Goal: Information Seeking & Learning: Learn about a topic

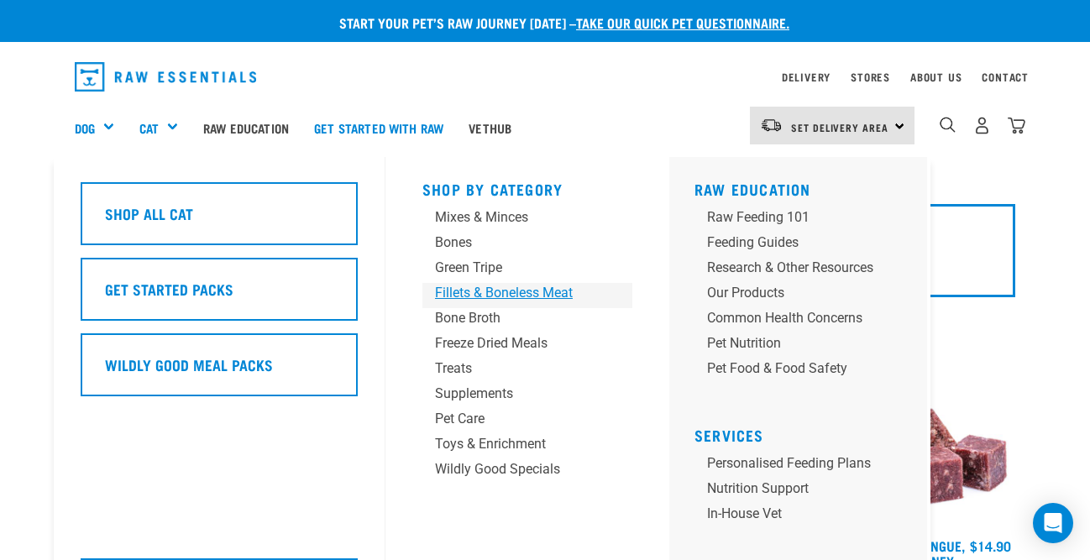
click at [463, 285] on div "Fillets & Boneless Meat" at bounding box center [513, 293] width 157 height 20
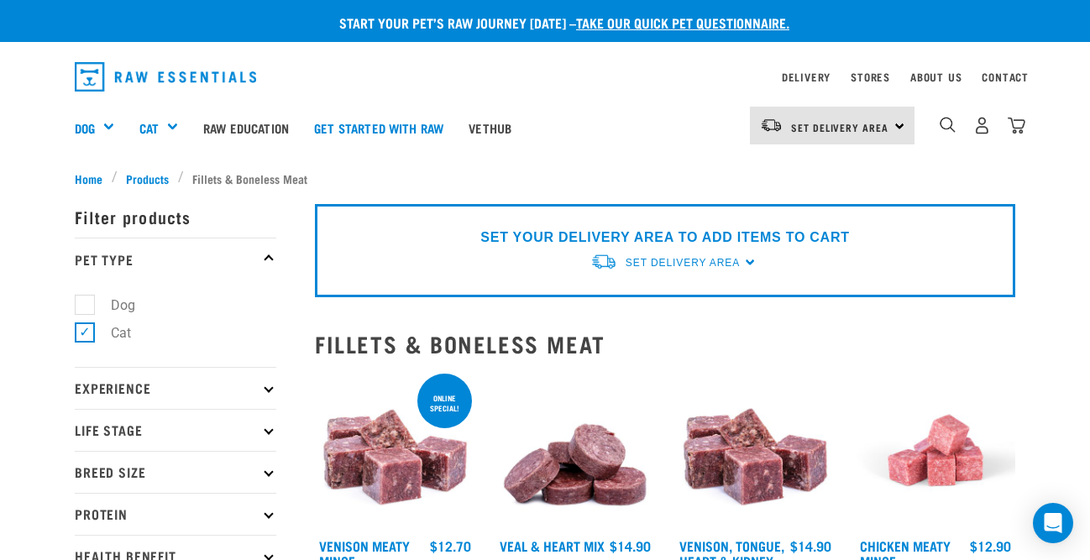
click at [92, 302] on label "Dog" at bounding box center [113, 305] width 58 height 21
click at [86, 302] on input "Dog" at bounding box center [80, 301] width 11 height 11
checkbox input "true"
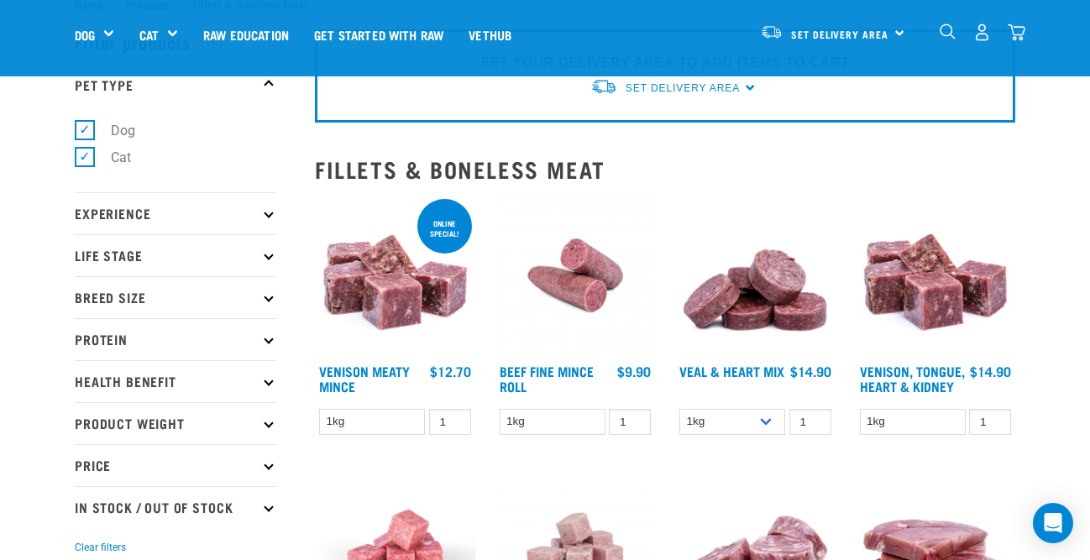
scroll to position [56, 0]
click at [112, 252] on p "Life Stage" at bounding box center [175, 254] width 201 height 42
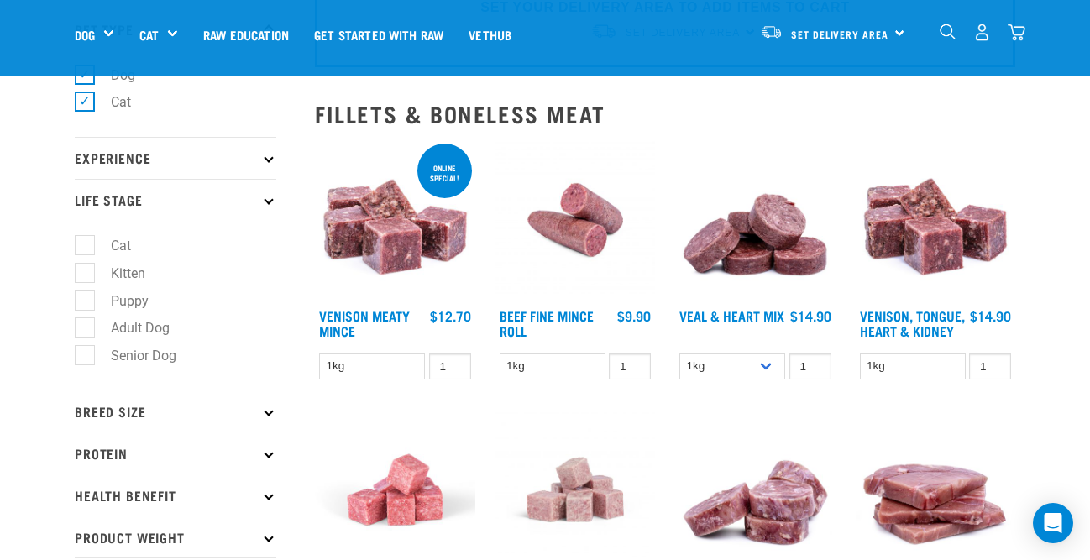
scroll to position [136, 0]
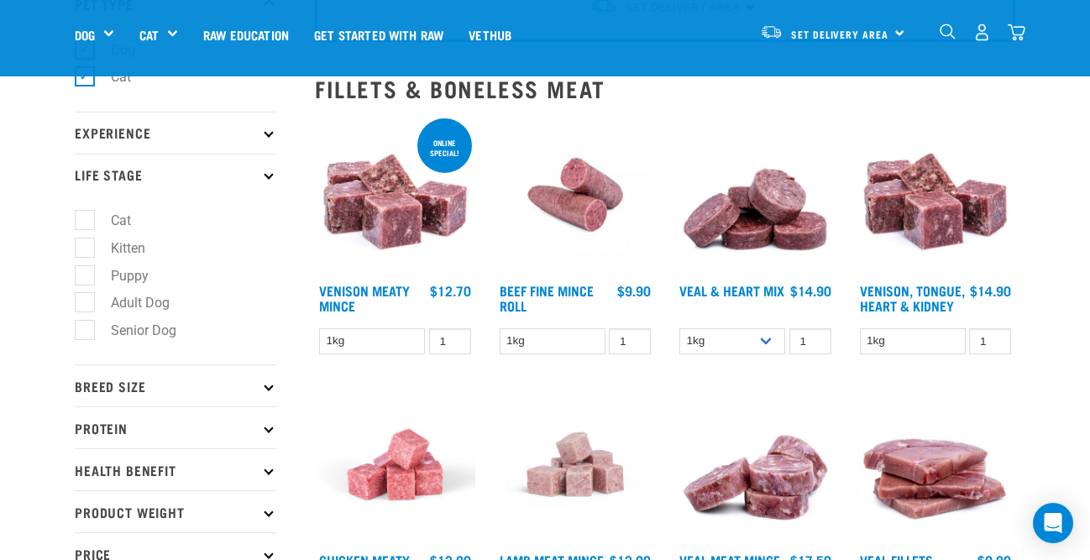
click at [166, 386] on p "Breed Size" at bounding box center [175, 385] width 201 height 42
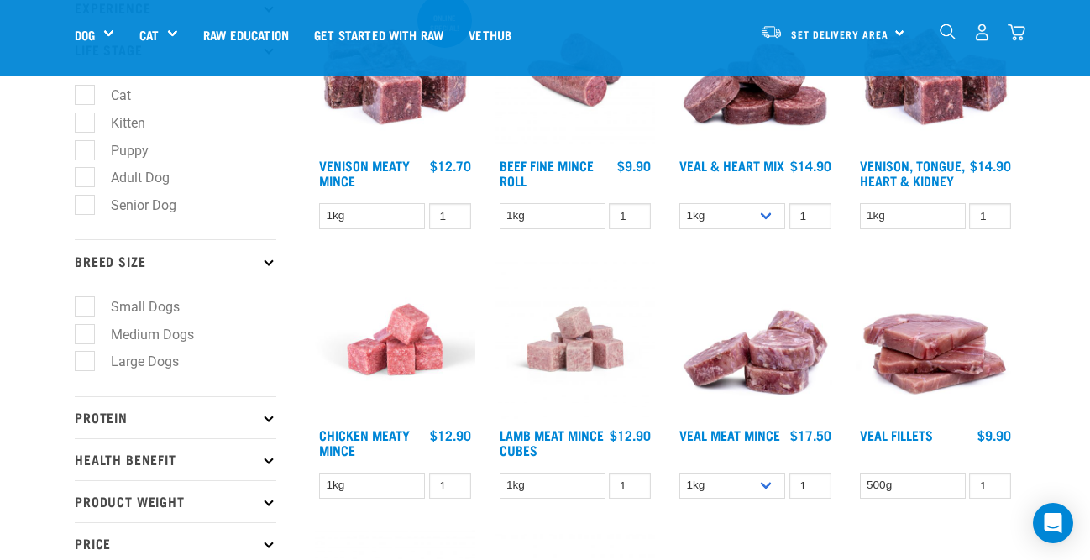
scroll to position [264, 0]
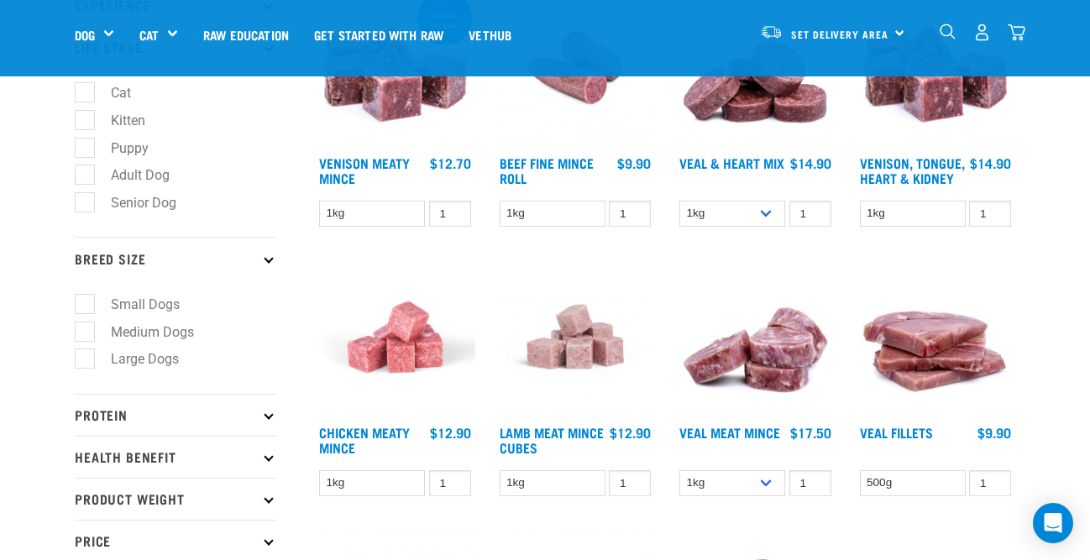
click at [143, 416] on p "Protein" at bounding box center [175, 415] width 201 height 42
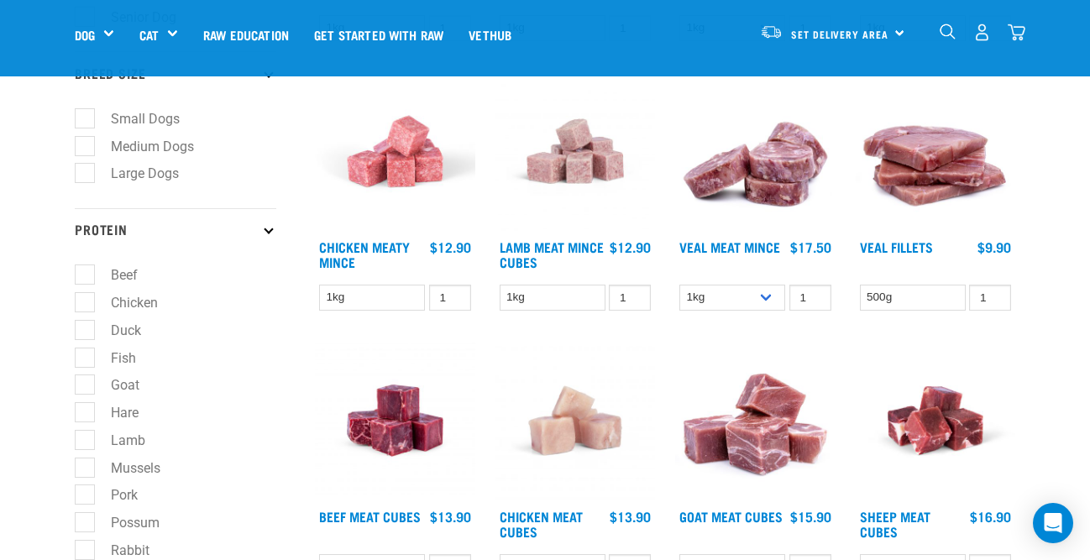
scroll to position [452, 0]
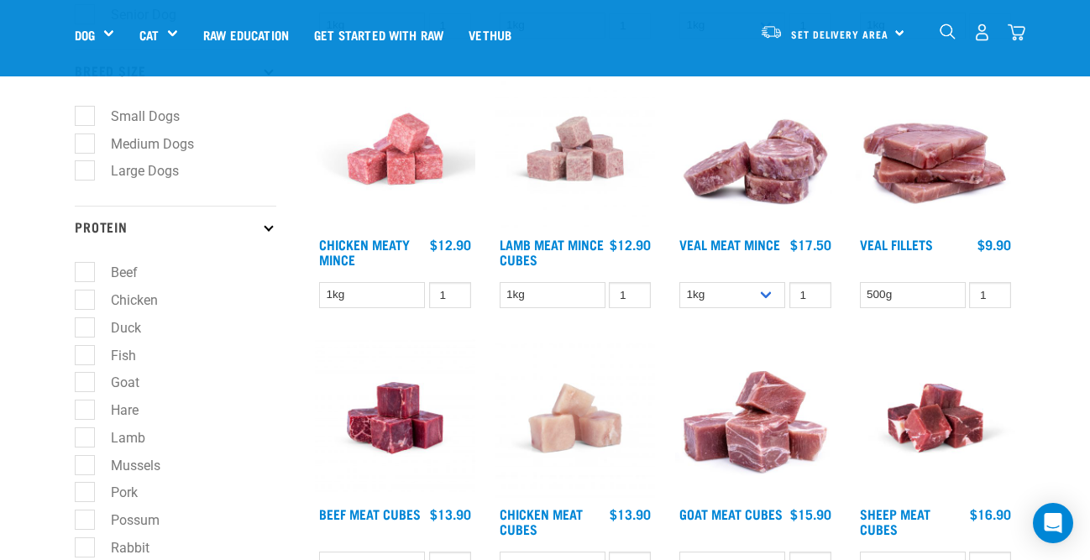
click at [123, 412] on label "Hare" at bounding box center [114, 410] width 61 height 21
click at [86, 412] on input "Hare" at bounding box center [80, 406] width 11 height 11
checkbox input "true"
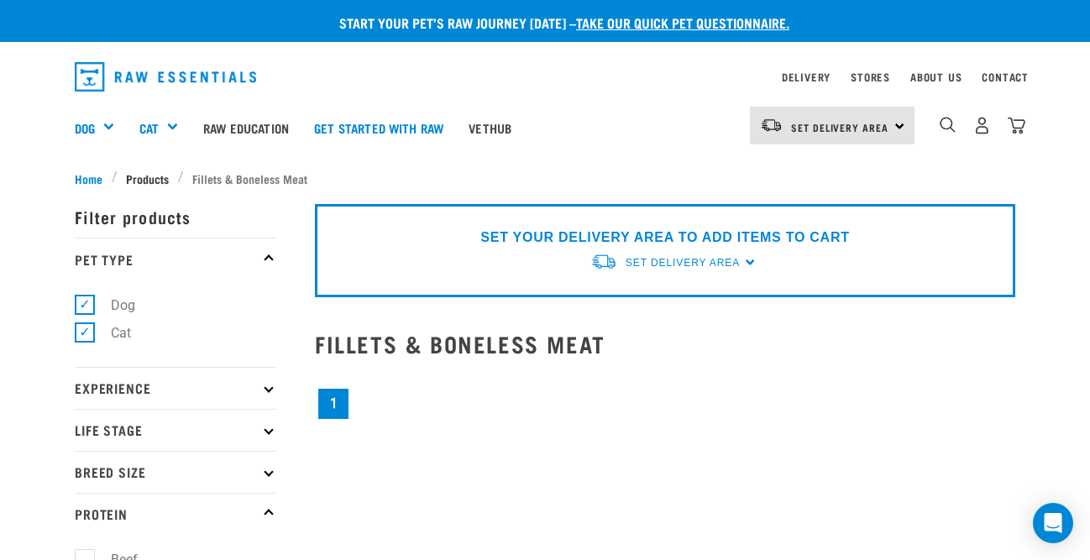
click at [142, 174] on span "Products" at bounding box center [147, 179] width 43 height 18
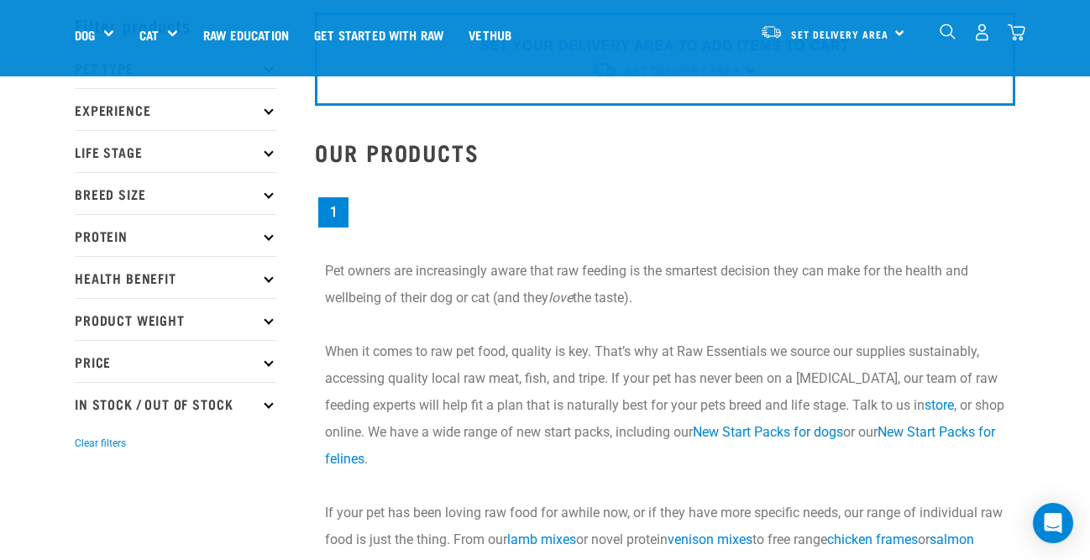
scroll to position [75, 0]
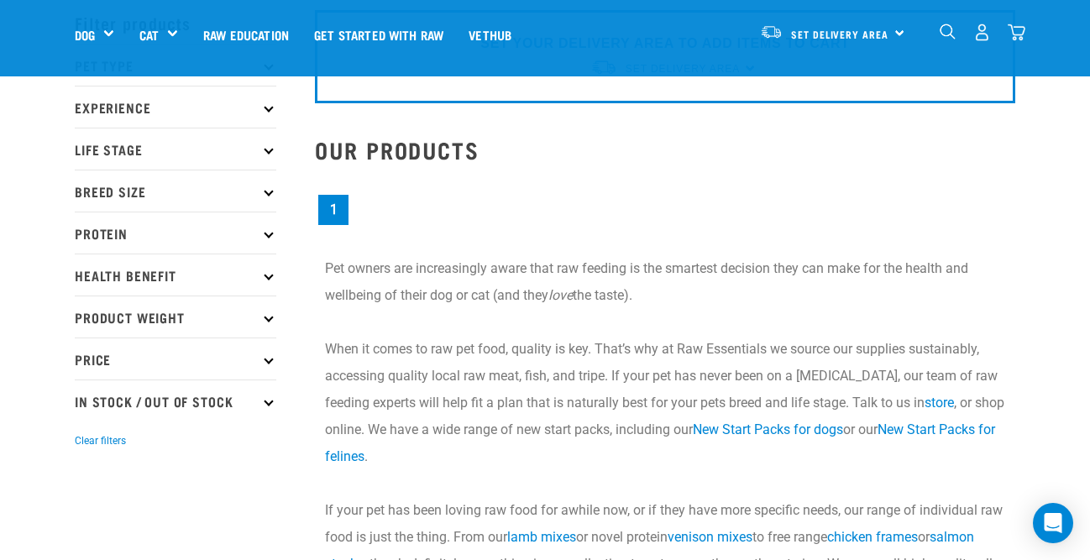
click at [173, 233] on p "Protein" at bounding box center [175, 233] width 201 height 42
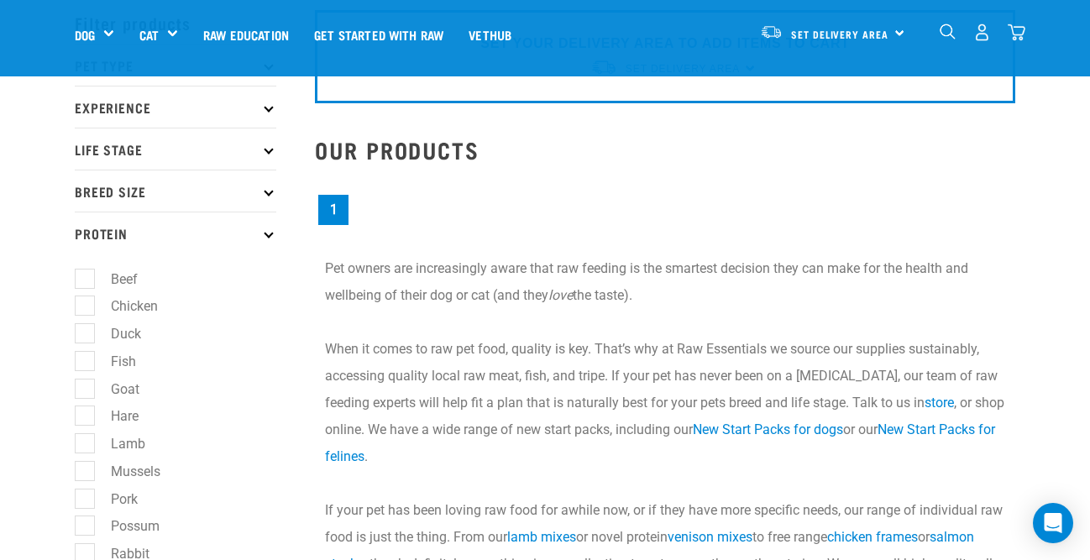
click at [95, 415] on label "Hare" at bounding box center [114, 415] width 61 height 21
click at [86, 415] on input "Hare" at bounding box center [80, 413] width 11 height 11
checkbox input "true"
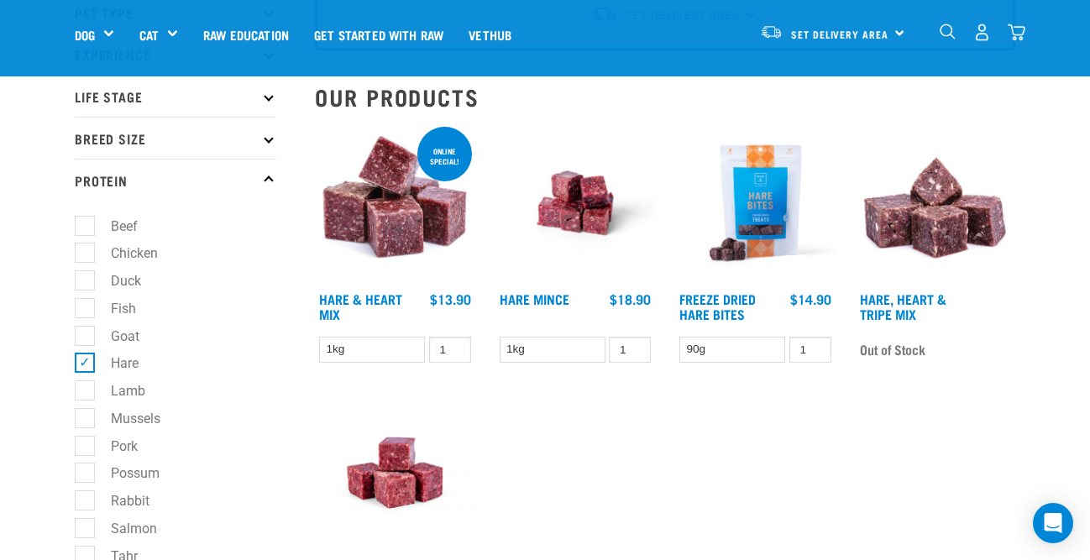
scroll to position [127, 0]
click at [573, 215] on img at bounding box center [575, 204] width 160 height 160
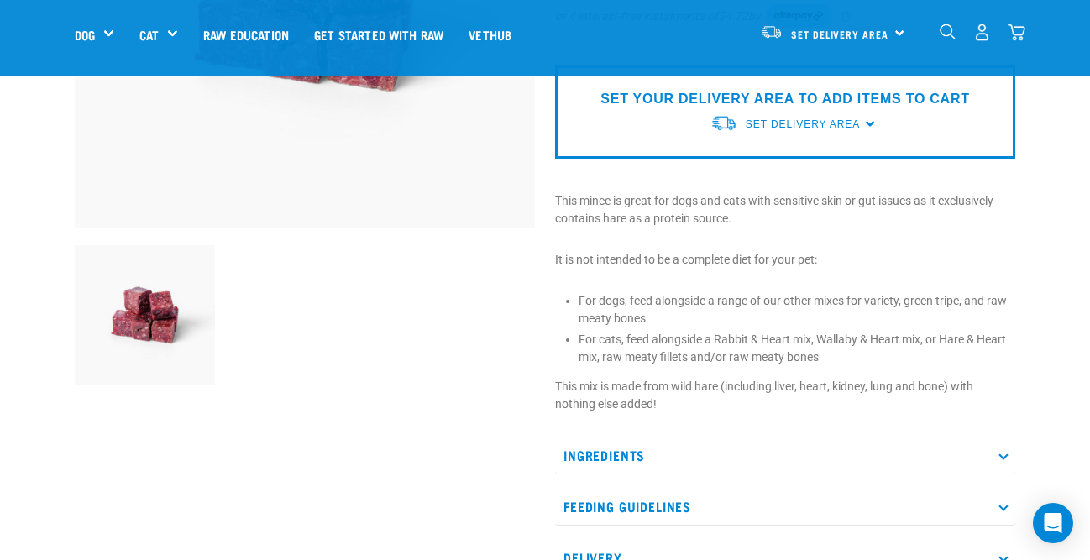
scroll to position [356, 0]
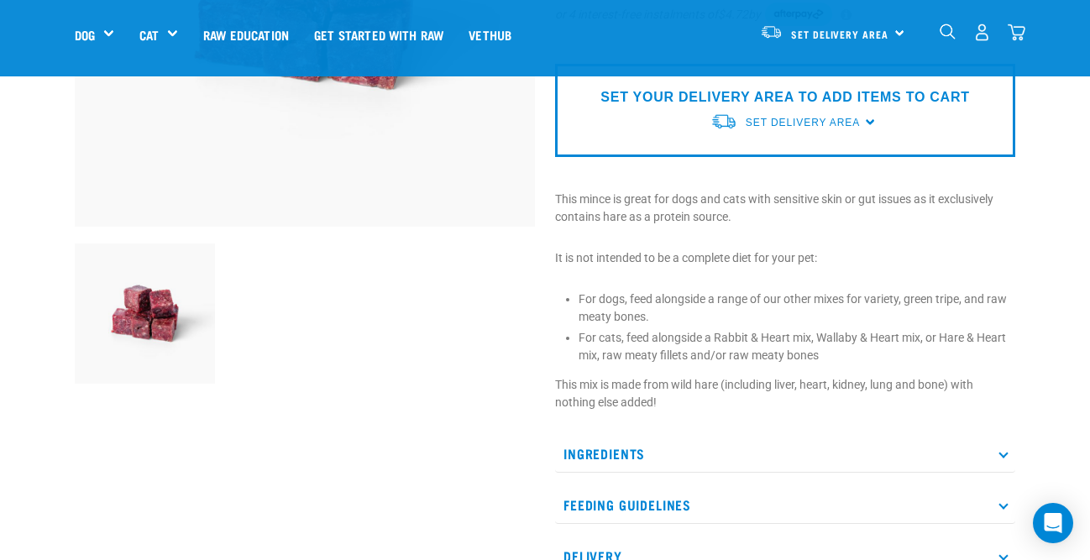
click at [619, 448] on p "Ingredients" at bounding box center [785, 454] width 460 height 38
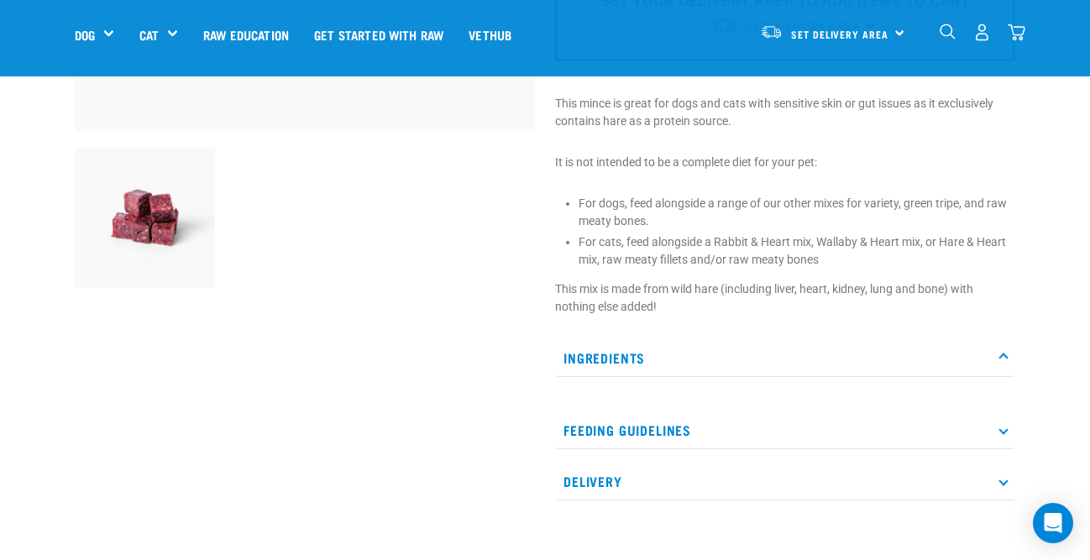
scroll to position [465, 0]
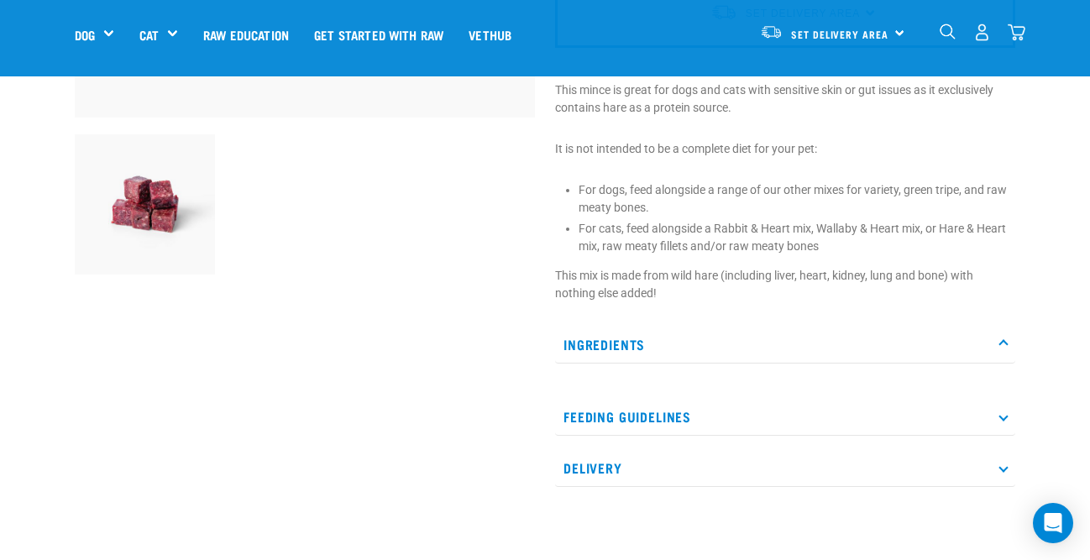
click at [613, 342] on p "Ingredients" at bounding box center [785, 345] width 460 height 38
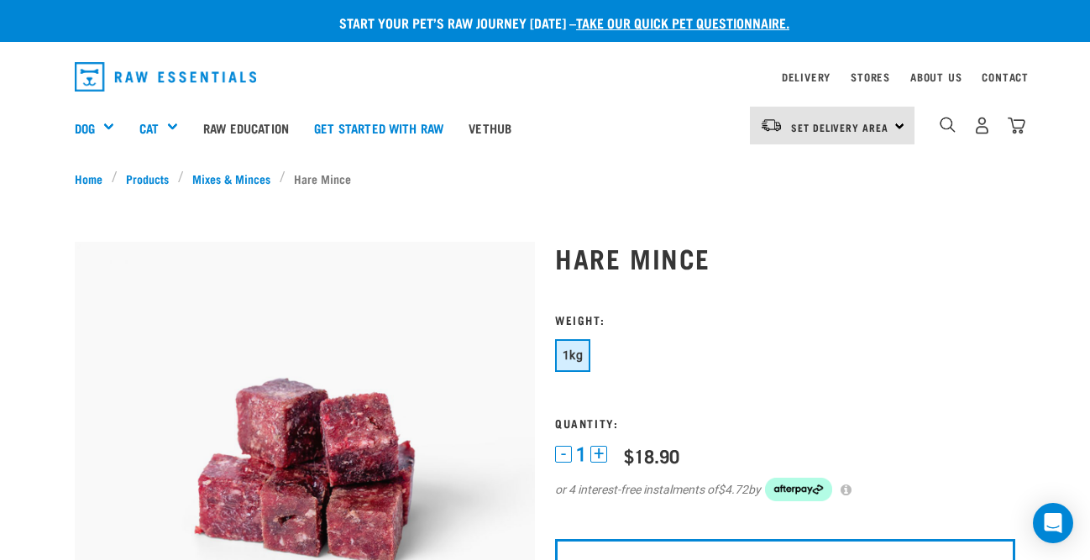
scroll to position [0, 0]
